Goal: Information Seeking & Learning: Learn about a topic

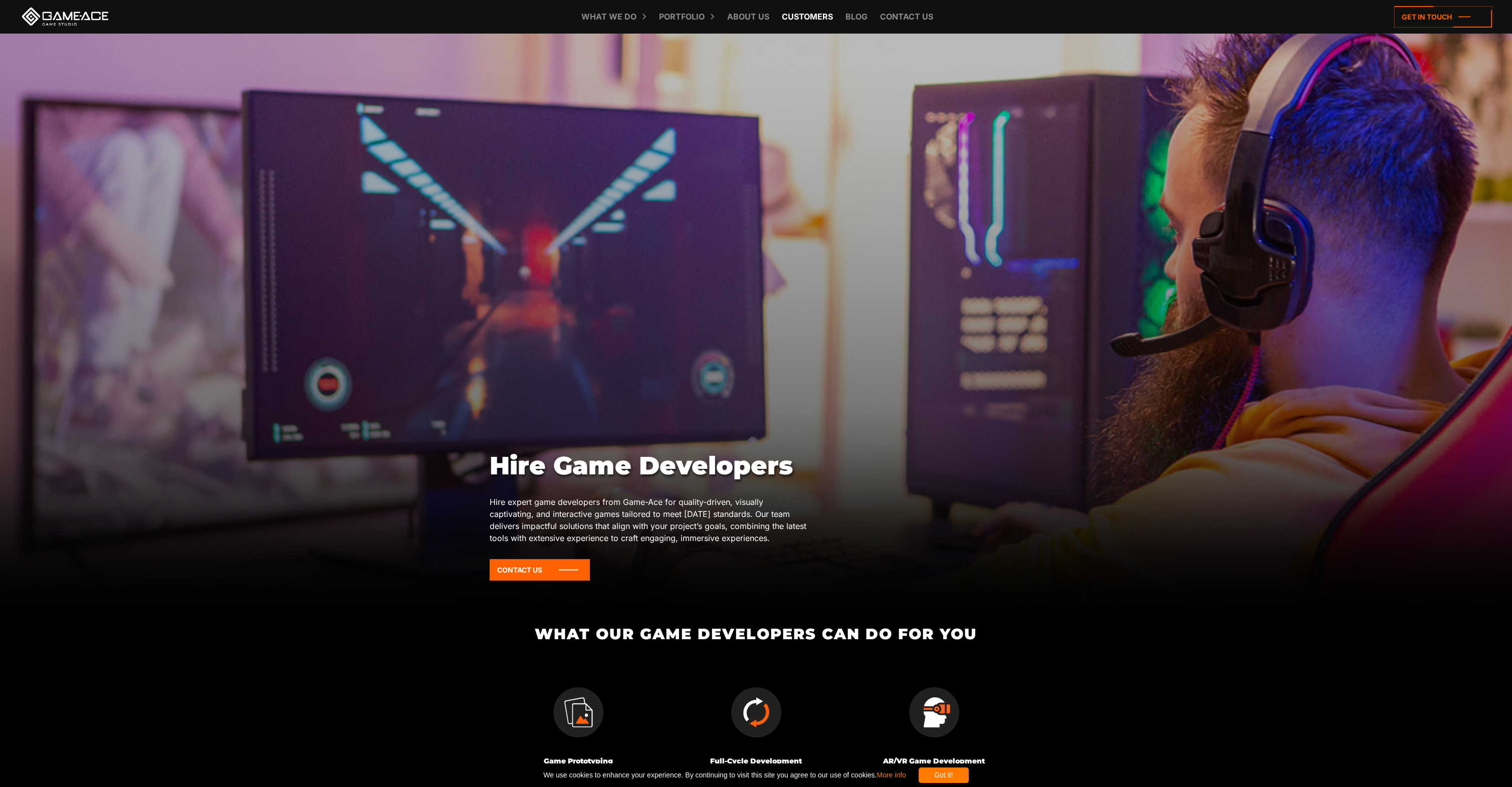
click at [810, 15] on link "Customers" at bounding box center [807, 16] width 61 height 33
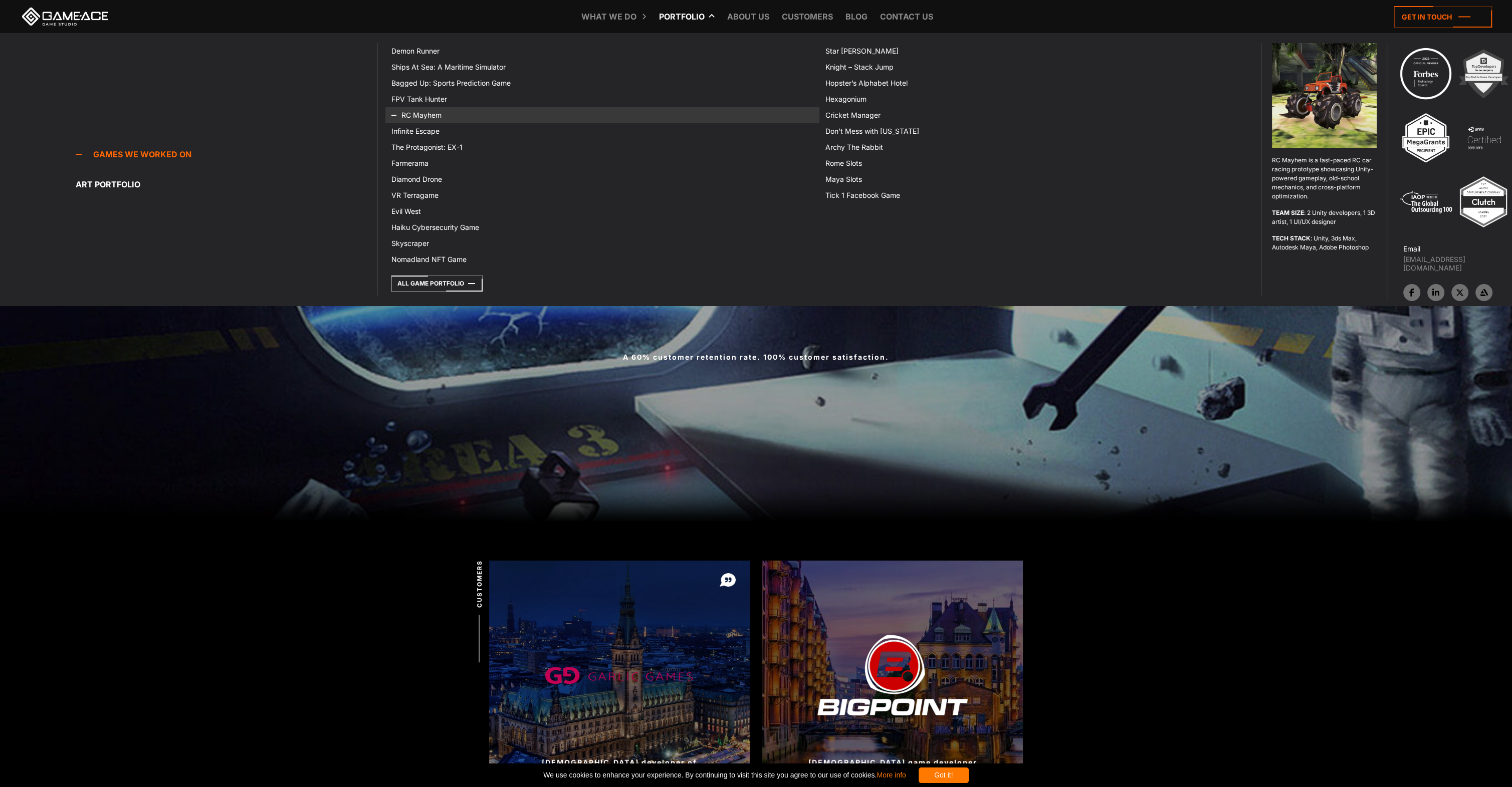
click at [423, 113] on link "RC Mayhem" at bounding box center [602, 115] width 434 height 16
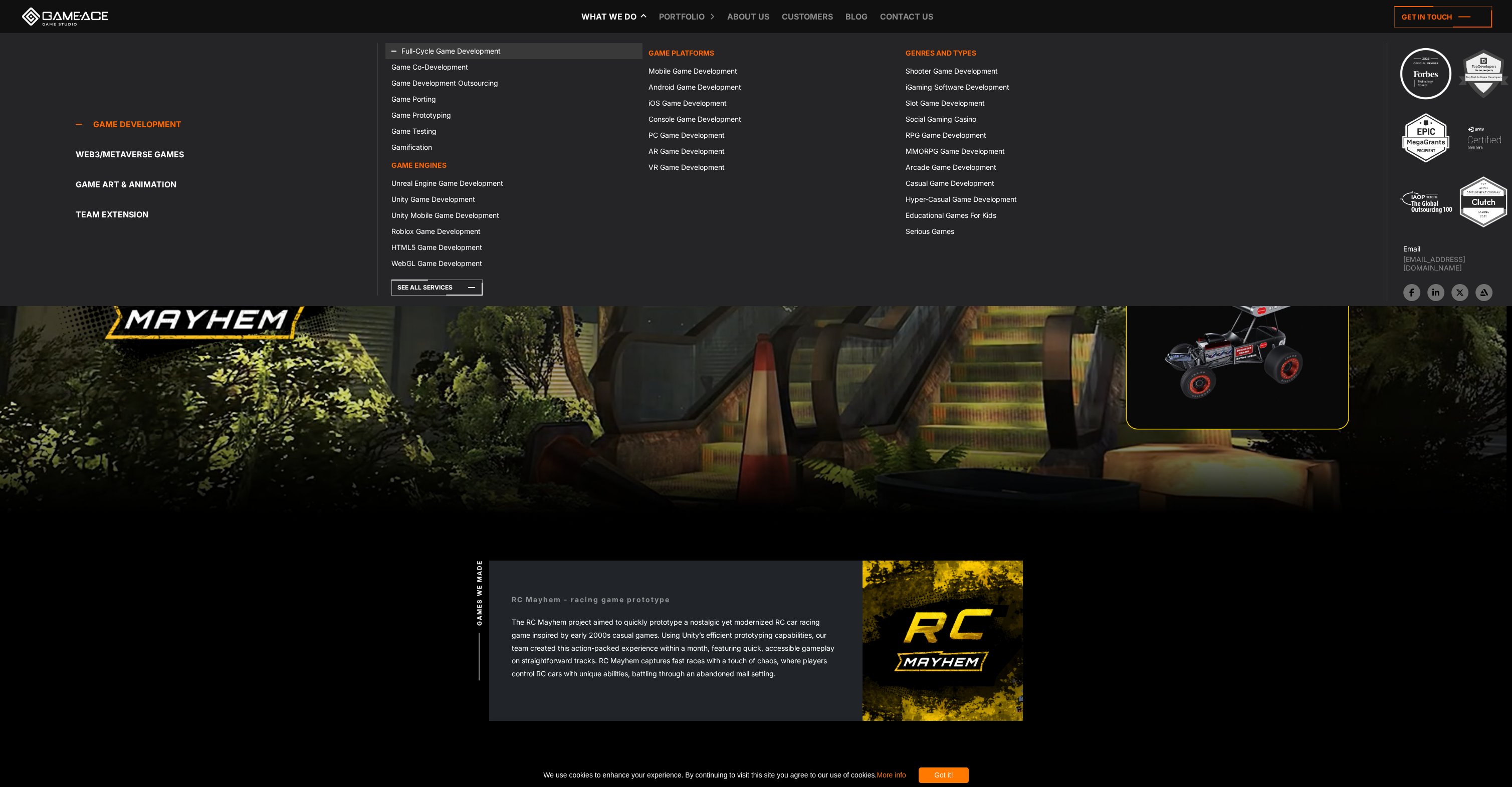
click at [492, 48] on link "Full-Cycle Game Development" at bounding box center [514, 50] width 257 height 16
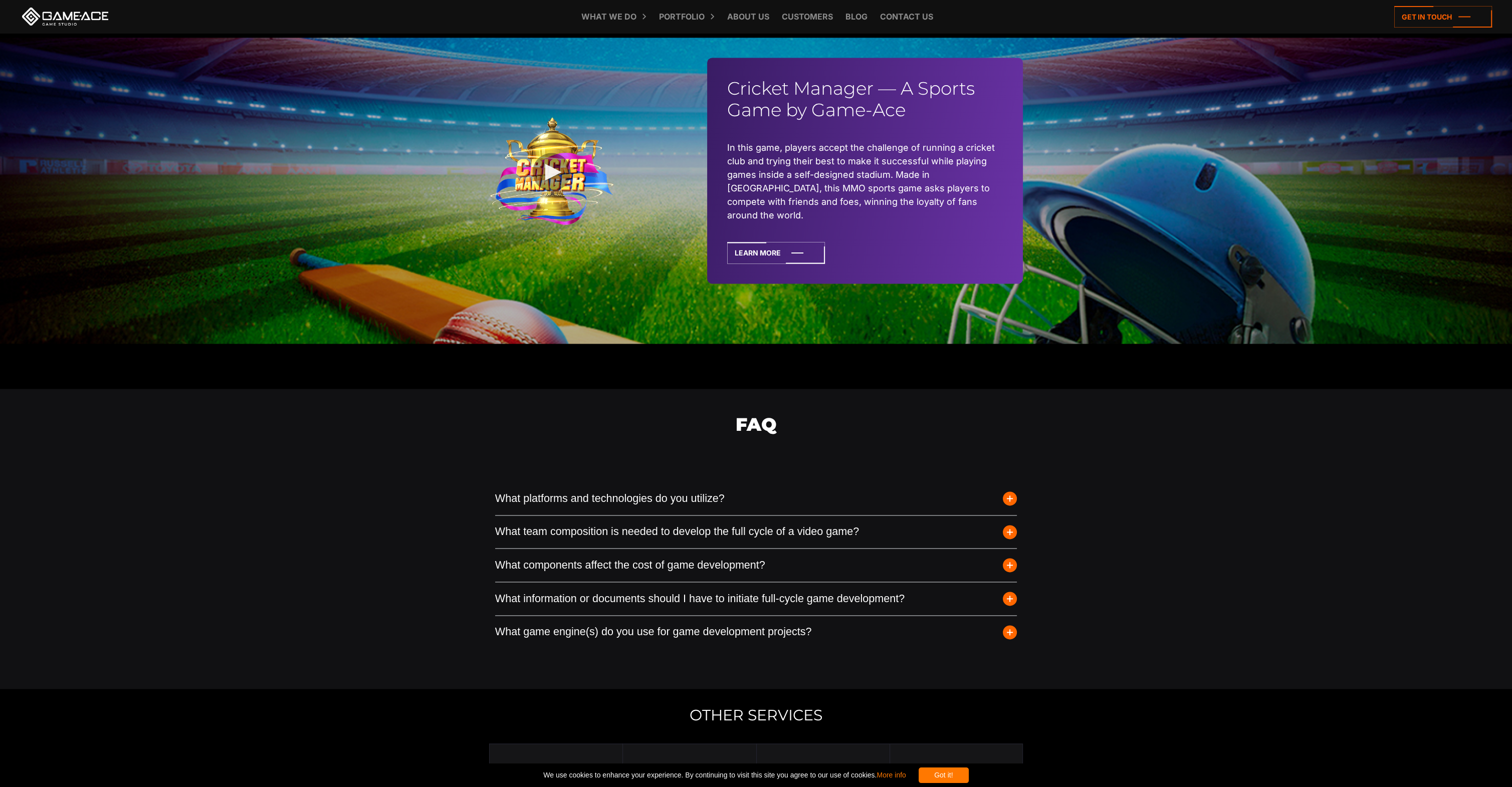
scroll to position [2906, 0]
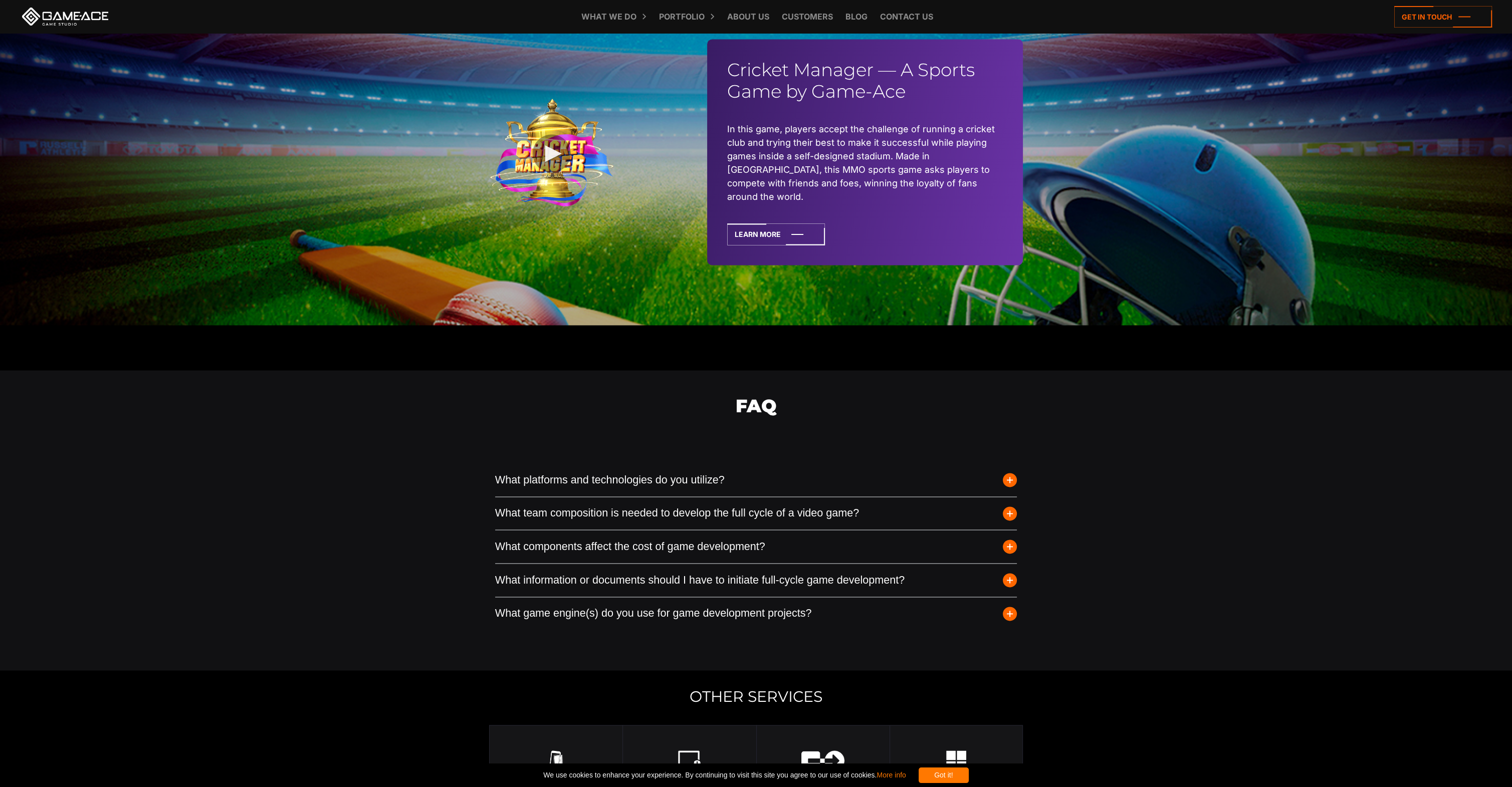
click at [665, 530] on button "What components affect the cost of game development?" at bounding box center [757, 546] width 522 height 33
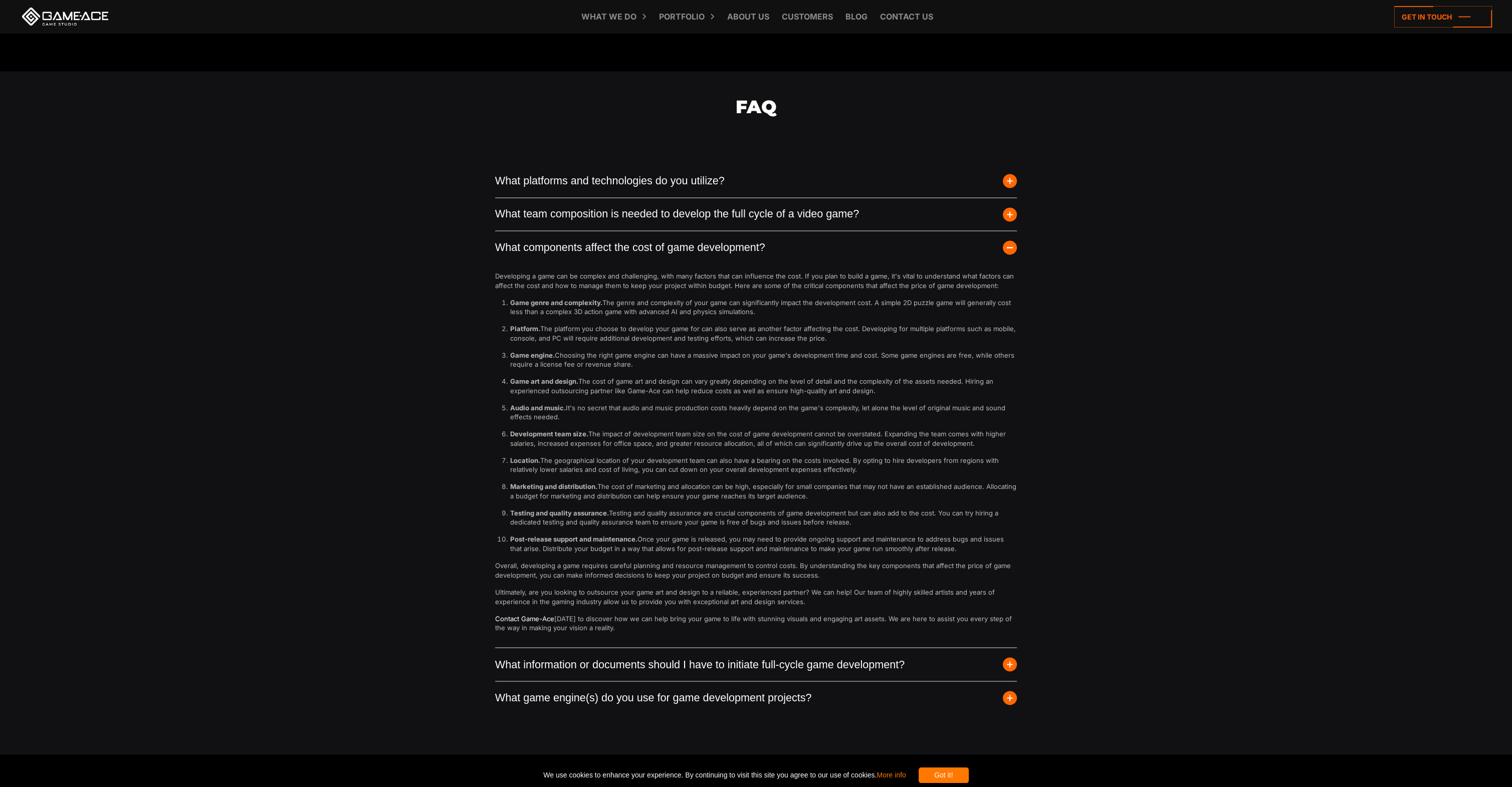
scroll to position [3207, 0]
click at [675, 687] on button "What game engine(s) do you use for game development projects?" at bounding box center [757, 697] width 522 height 33
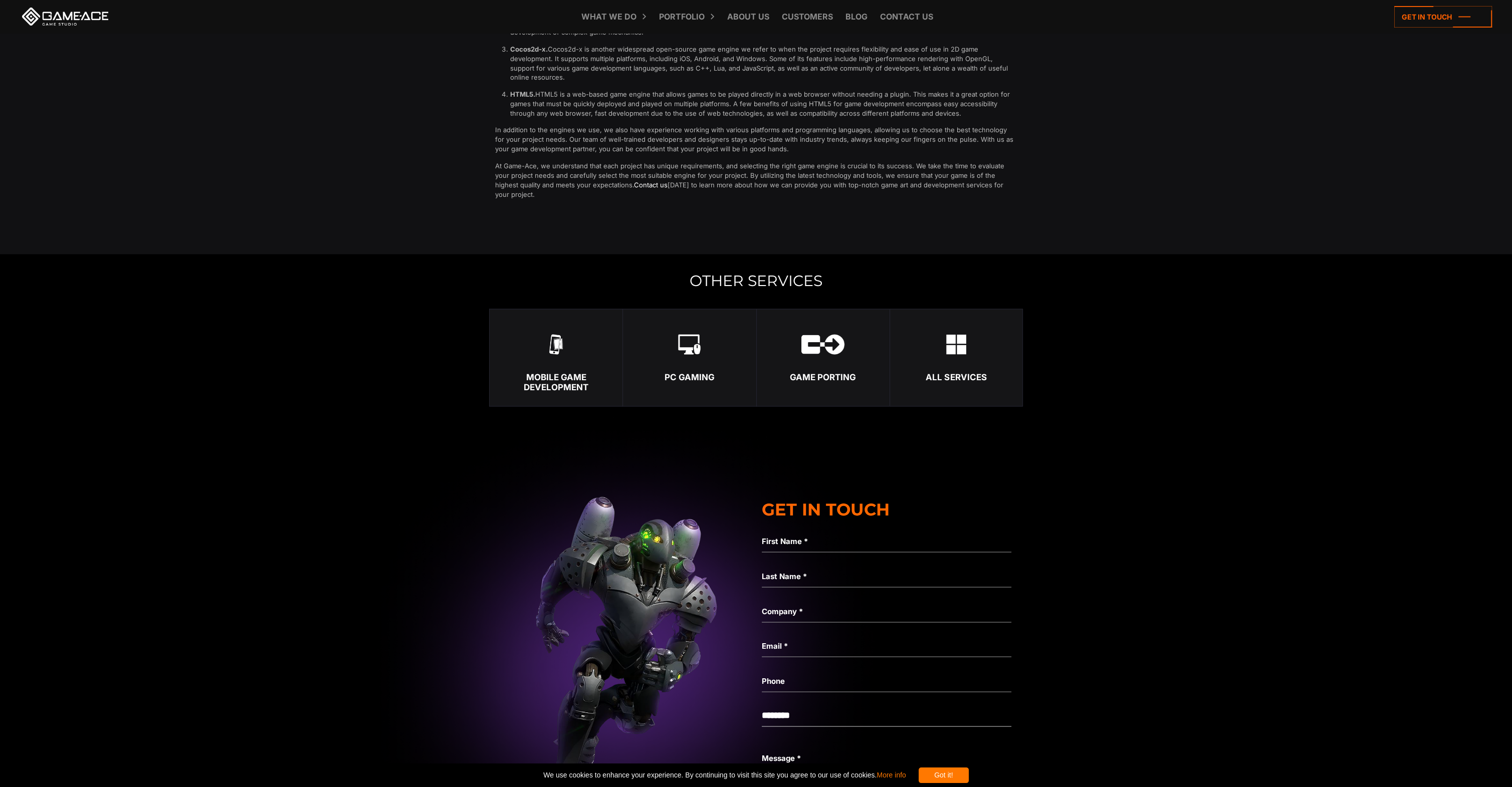
scroll to position [3608, 0]
drag, startPoint x: 312, startPoint y: 91, endPoint x: 327, endPoint y: 91, distance: 15.0
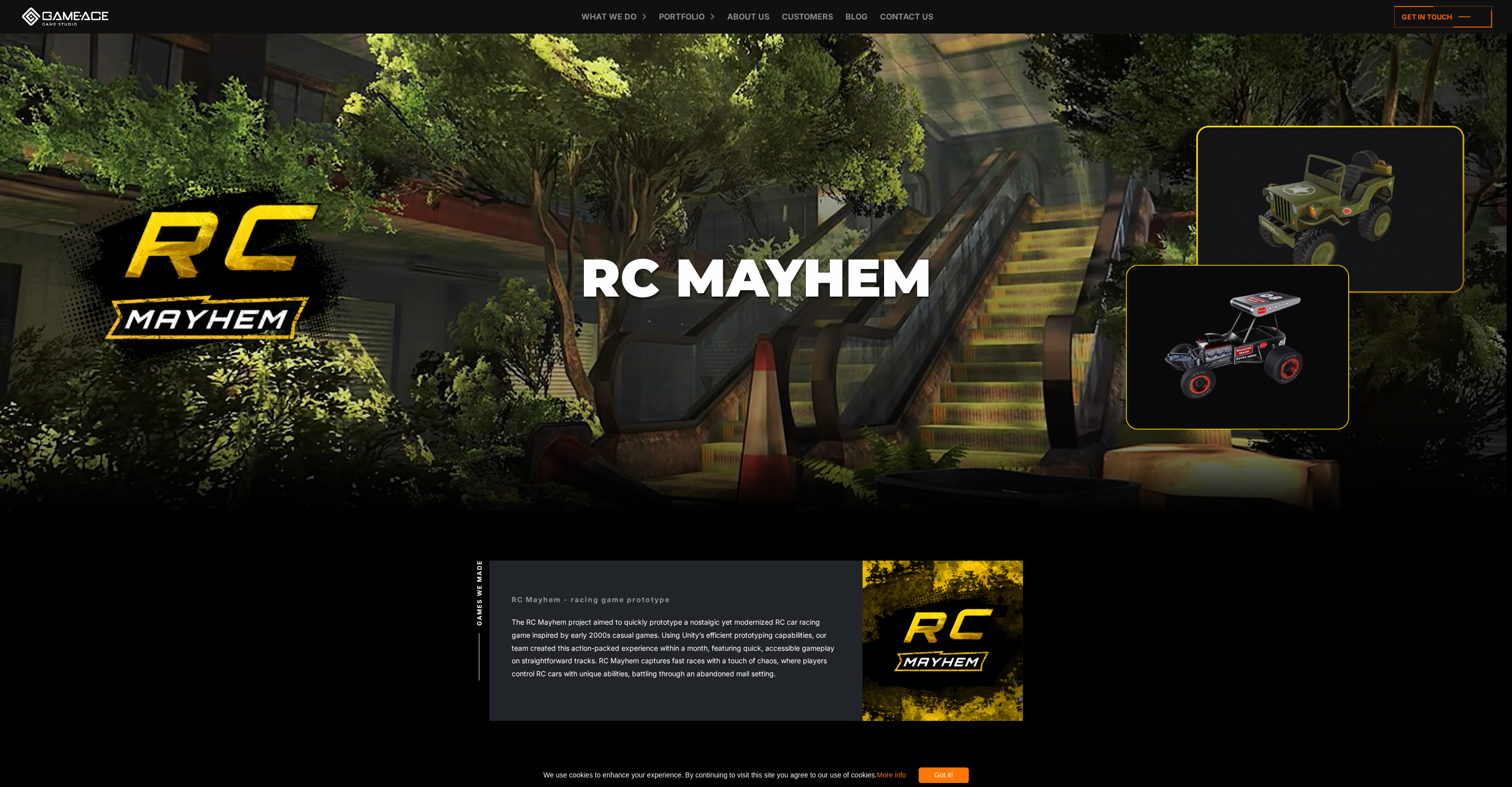
drag, startPoint x: 355, startPoint y: 94, endPoint x: 350, endPoint y: 91, distance: 5.8
